Goal: Ask a question

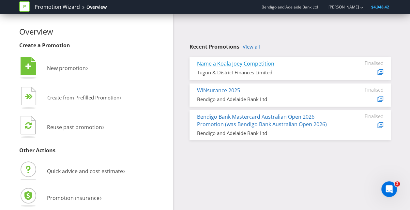
click at [237, 63] on link "Name a Koala Joey Competition" at bounding box center [235, 63] width 77 height 7
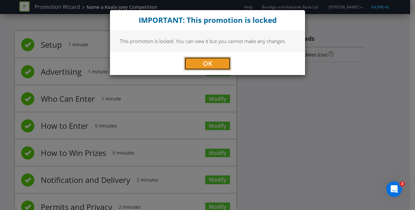
click at [214, 60] on button "OK" at bounding box center [207, 63] width 46 height 13
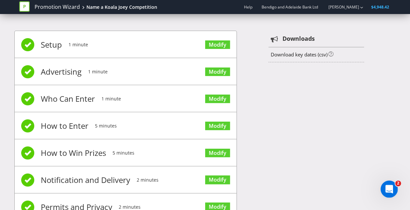
click at [386, 184] on icon "Open Intercom Messenger" at bounding box center [388, 188] width 11 height 11
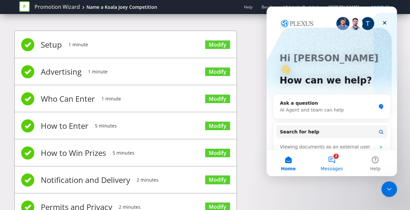
click at [332, 162] on button "2 Messages" at bounding box center [331, 163] width 43 height 26
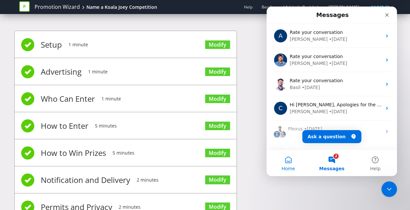
click at [285, 159] on button "Home" at bounding box center [287, 163] width 43 height 26
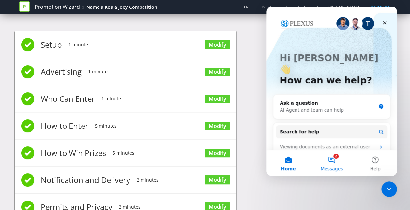
click at [332, 160] on button "2 Messages" at bounding box center [331, 163] width 43 height 26
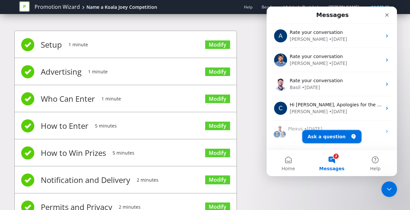
click at [326, 138] on button "Ask a question" at bounding box center [331, 136] width 59 height 13
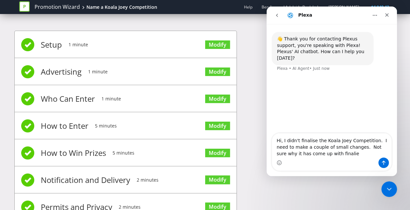
type textarea "Hi, I didn't finalise the Koala Joey Competition. I need to make a couple of sm…"
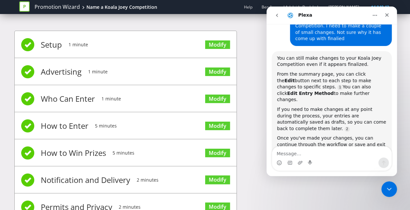
scroll to position [1, 0]
